Goal: Transaction & Acquisition: Book appointment/travel/reservation

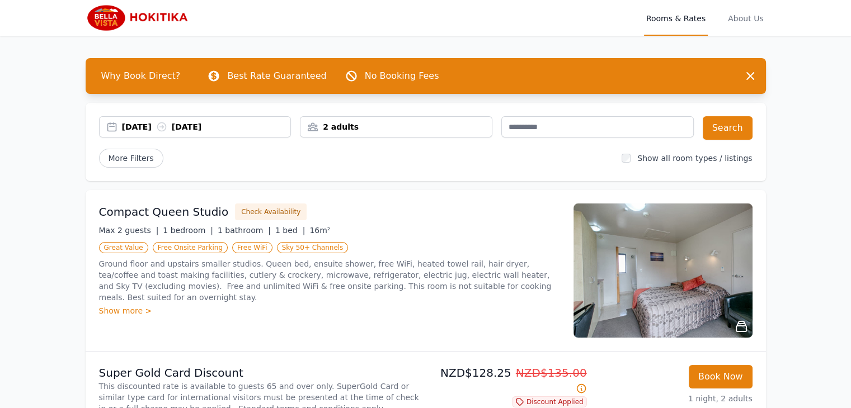
click at [159, 126] on div "[DATE] [DATE]" at bounding box center [206, 126] width 169 height 11
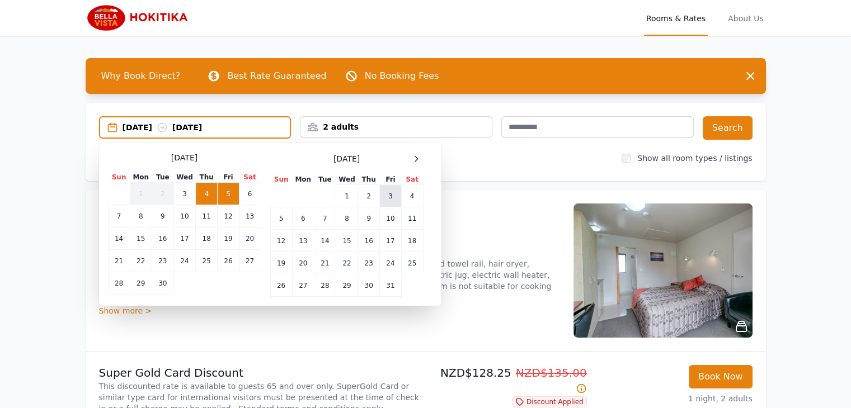
click at [390, 194] on td "3" at bounding box center [390, 196] width 21 height 22
click at [413, 198] on td "4" at bounding box center [412, 196] width 22 height 22
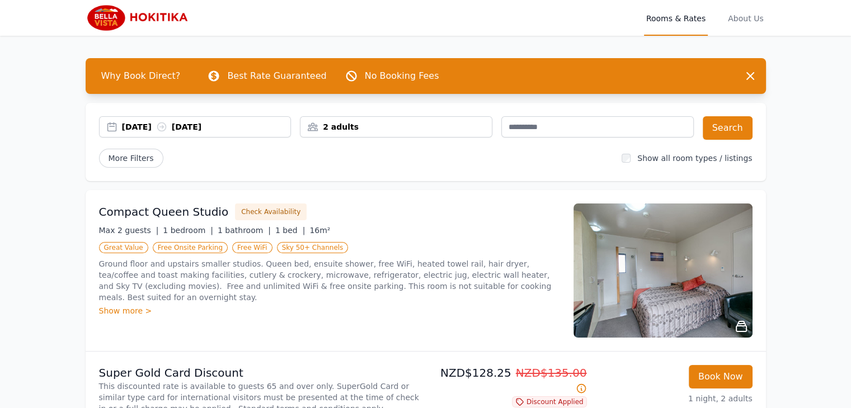
click at [427, 132] on div "2 adults" at bounding box center [395, 126] width 191 height 11
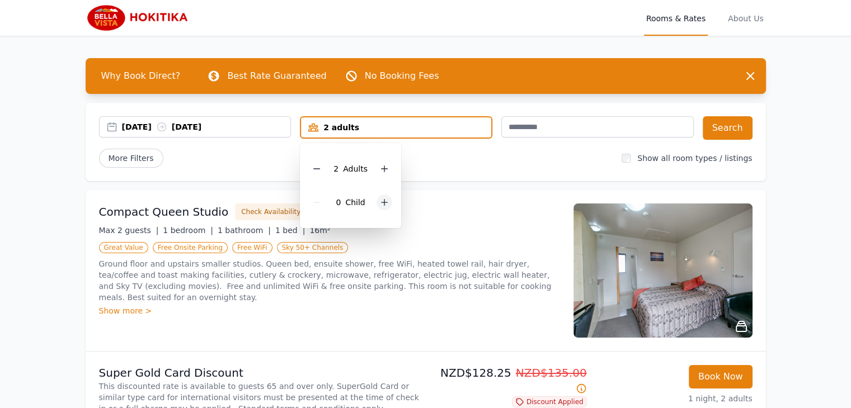
click at [383, 200] on icon at bounding box center [384, 203] width 6 height 6
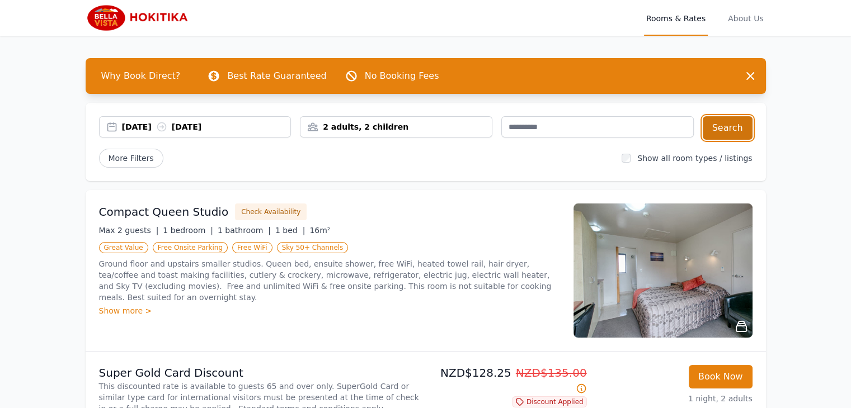
click at [732, 126] on button "Search" at bounding box center [728, 127] width 50 height 23
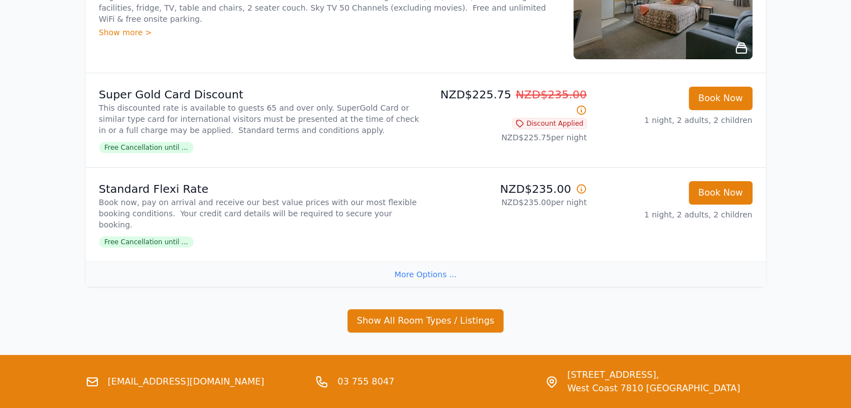
scroll to position [280, 0]
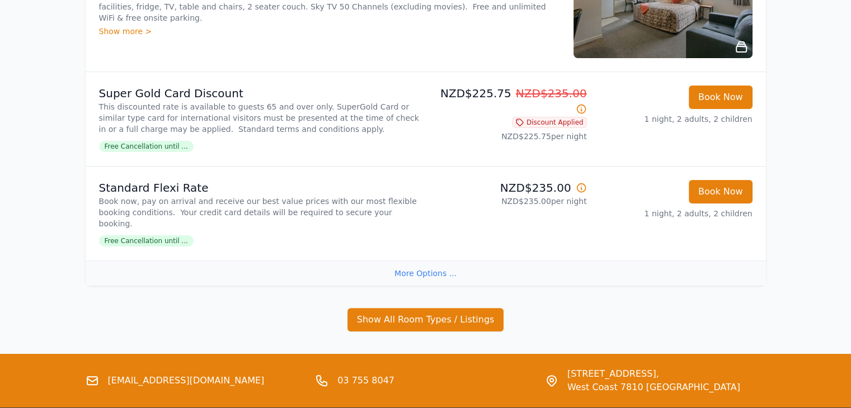
click at [420, 261] on div "More Options ..." at bounding box center [426, 273] width 680 height 25
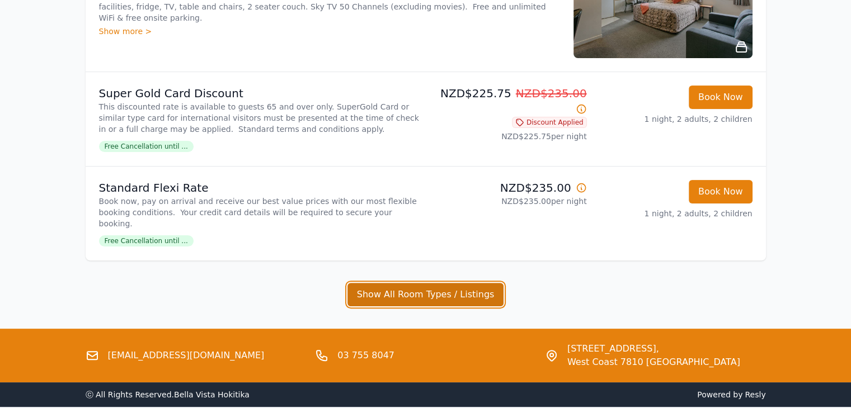
click at [417, 283] on button "Show All Room Types / Listings" at bounding box center [425, 294] width 157 height 23
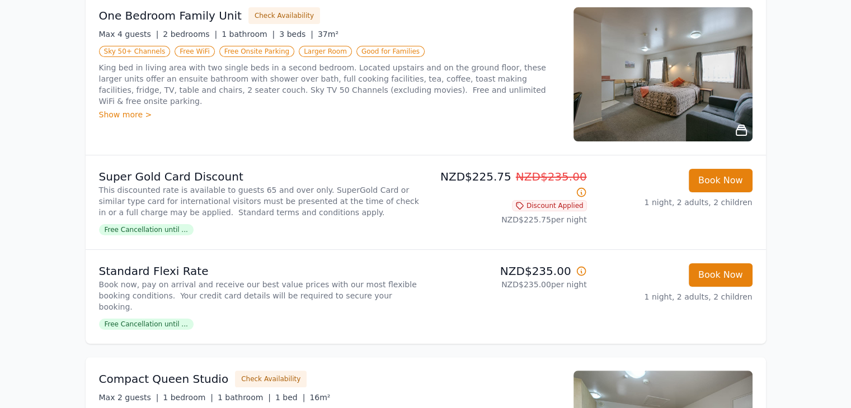
scroll to position [168, 0]
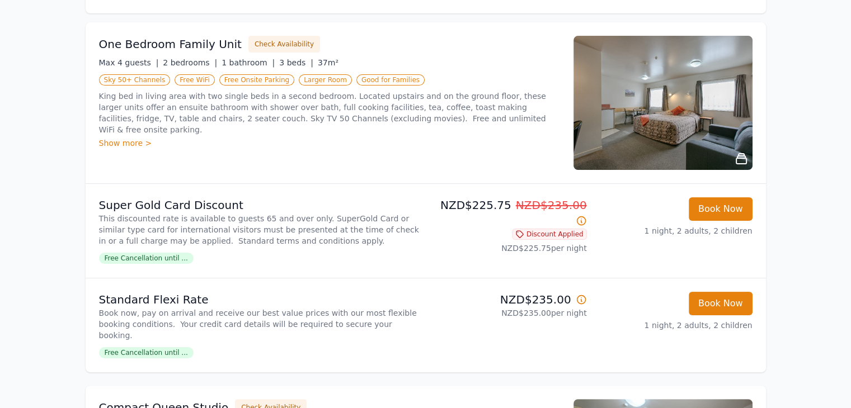
click at [613, 79] on img at bounding box center [662, 103] width 179 height 134
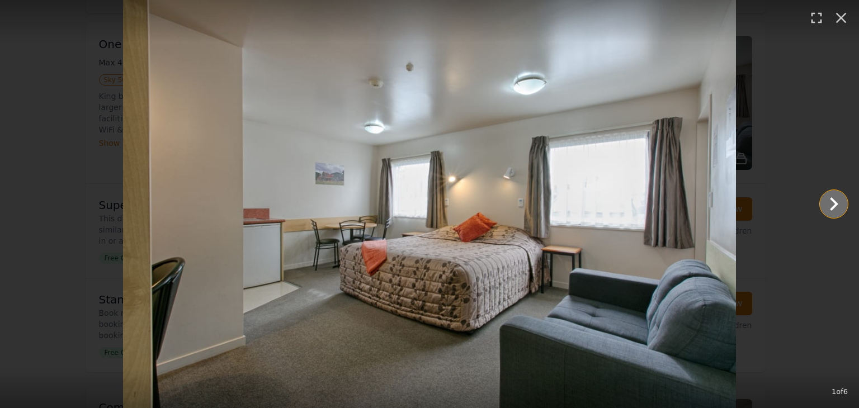
click at [835, 202] on icon "Show slide 2 of 6" at bounding box center [834, 203] width 8 height 13
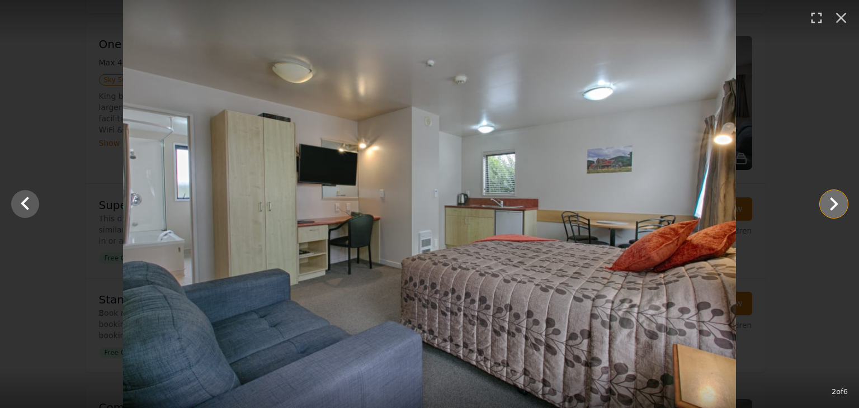
click at [835, 202] on icon "Show slide 3 of 6" at bounding box center [834, 203] width 8 height 13
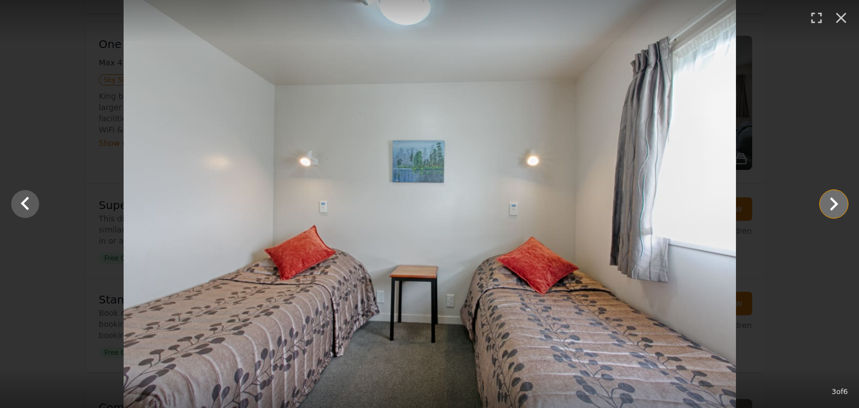
click at [835, 202] on icon "Show slide 4 of 6" at bounding box center [834, 203] width 8 height 13
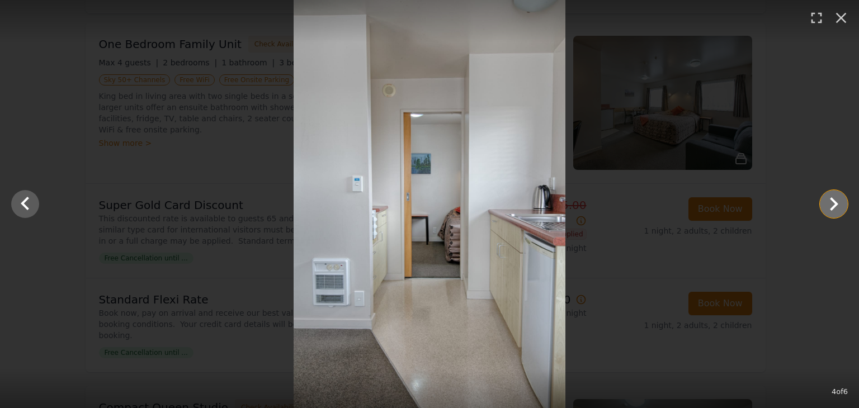
click at [835, 202] on icon "Show slide 5 of 6" at bounding box center [834, 203] width 8 height 13
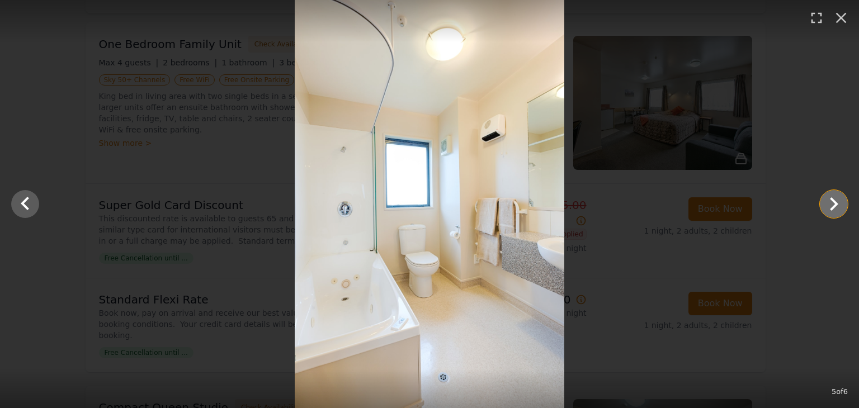
click at [835, 202] on icon "Show slide 6 of 6" at bounding box center [834, 203] width 8 height 13
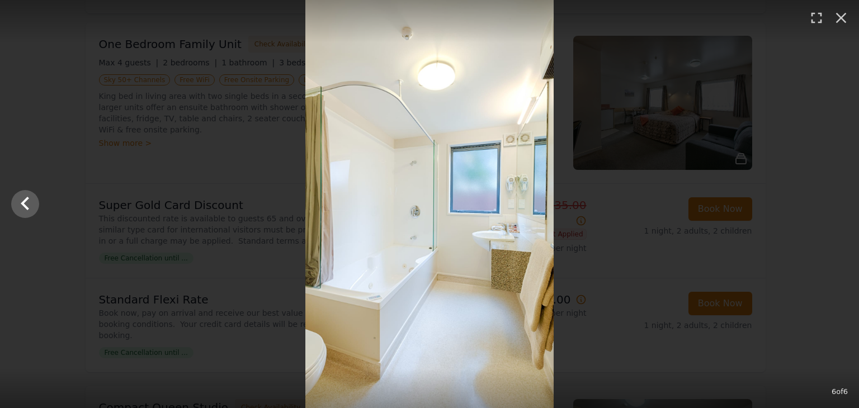
click at [835, 202] on div at bounding box center [429, 204] width 859 height 408
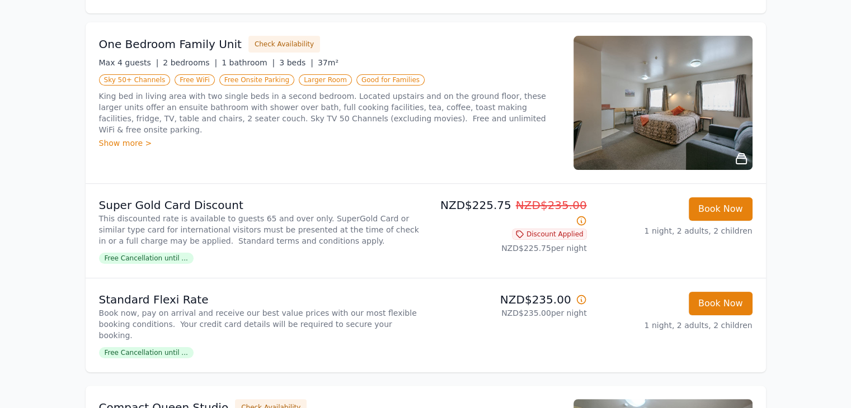
click at [172, 347] on span "Free Cancellation until ..." at bounding box center [146, 352] width 95 height 11
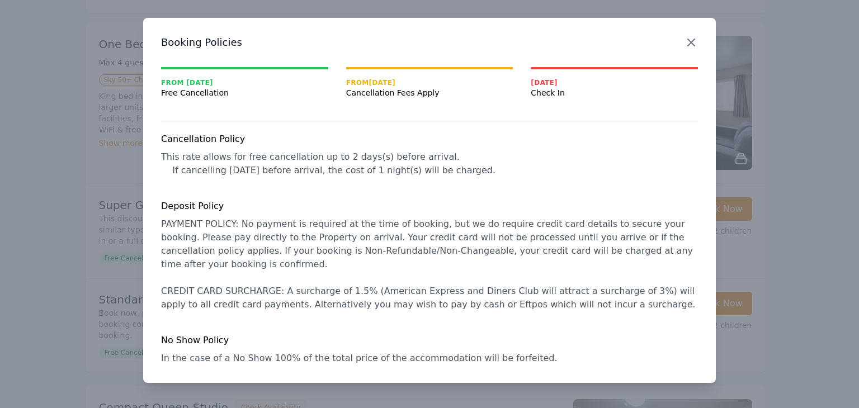
click at [689, 40] on icon "button" at bounding box center [691, 42] width 7 height 7
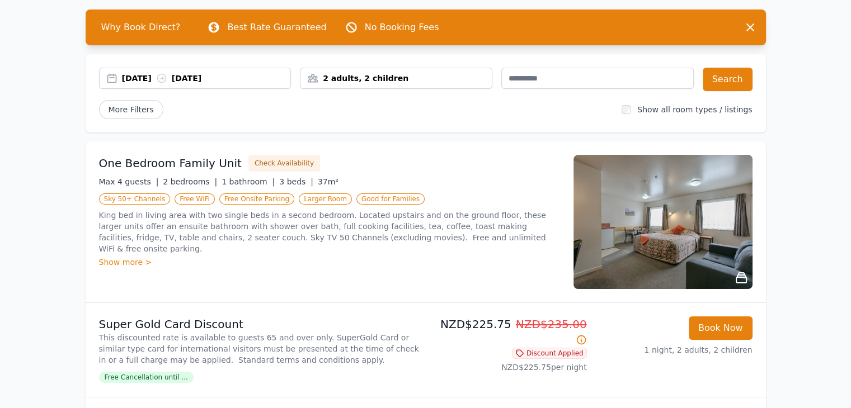
scroll to position [0, 0]
